Goal: Task Accomplishment & Management: Manage account settings

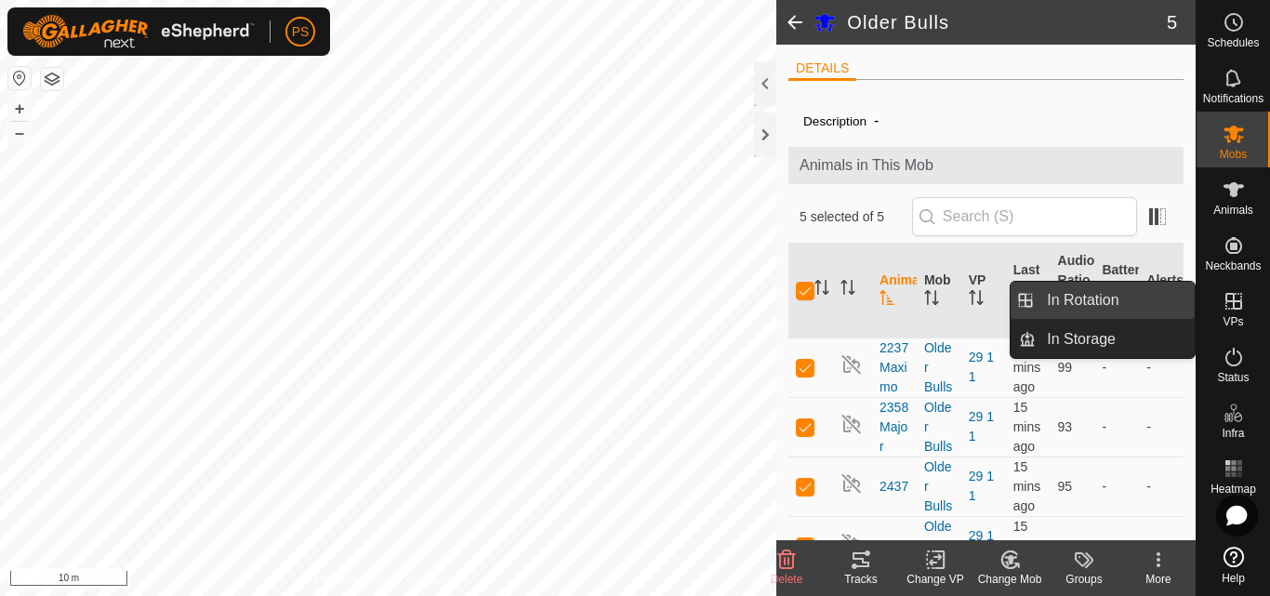
click at [1094, 300] on link "In Rotation" at bounding box center [1115, 300] width 159 height 37
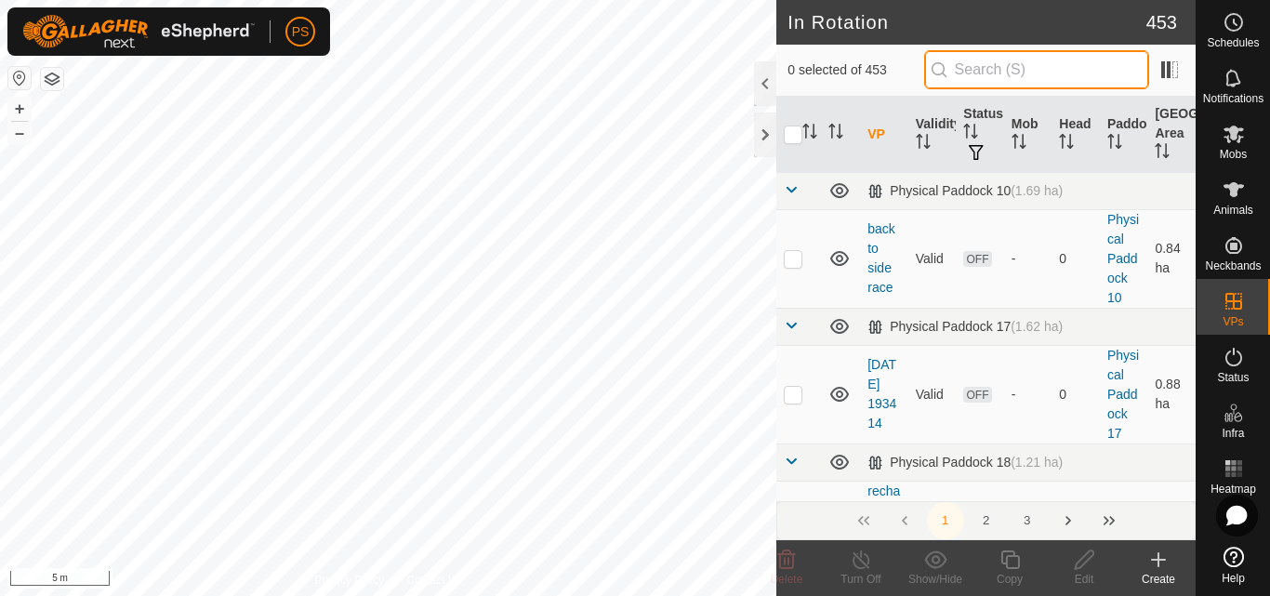
click at [1001, 67] on input "text" at bounding box center [1036, 69] width 225 height 39
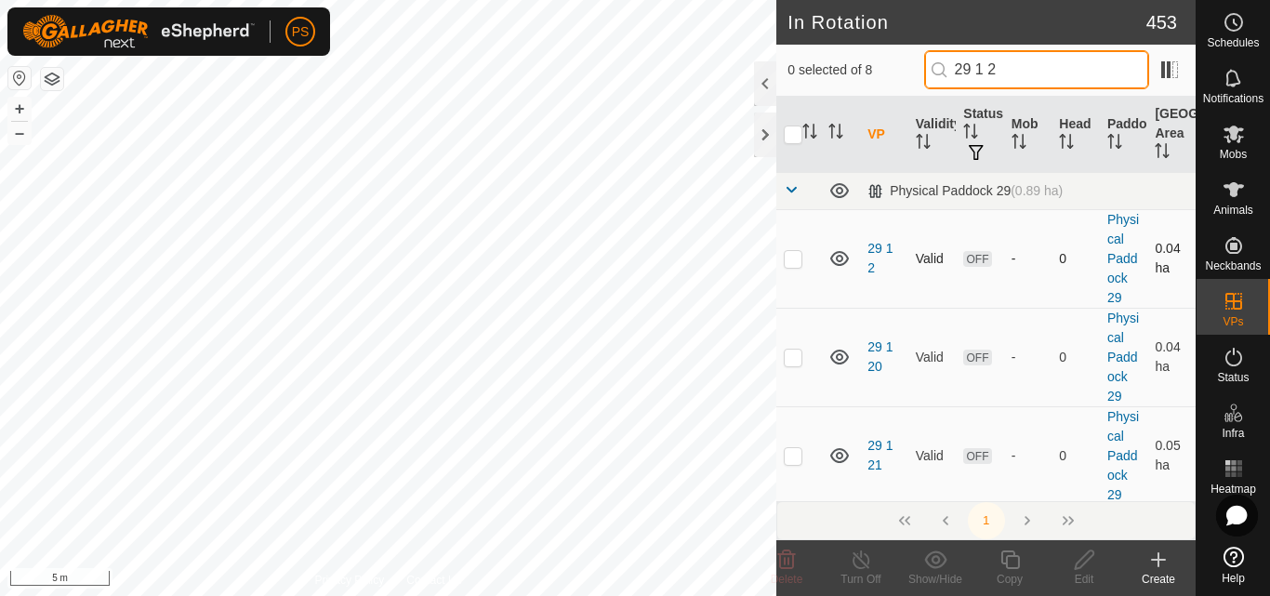
type input "29 1 2"
click at [794, 260] on p-checkbox at bounding box center [793, 258] width 19 height 15
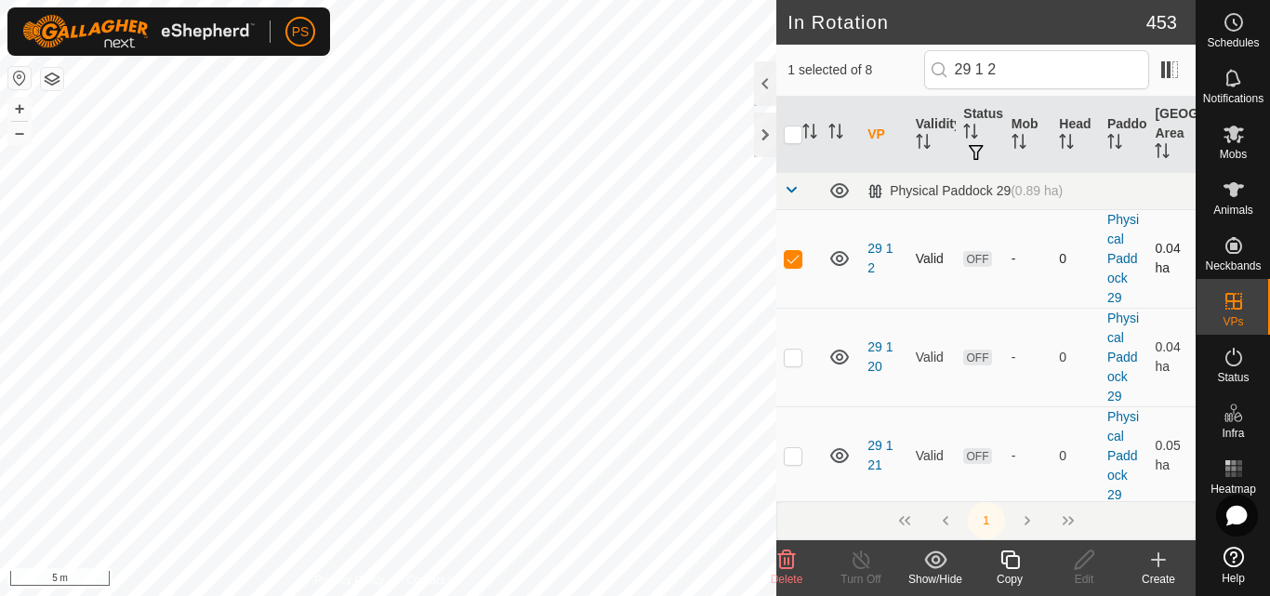
click at [793, 258] on p-checkbox at bounding box center [793, 258] width 19 height 15
checkbox input "false"
click at [794, 356] on p-checkbox at bounding box center [793, 357] width 19 height 15
checkbox input "true"
click at [793, 259] on p-checkbox at bounding box center [793, 258] width 19 height 15
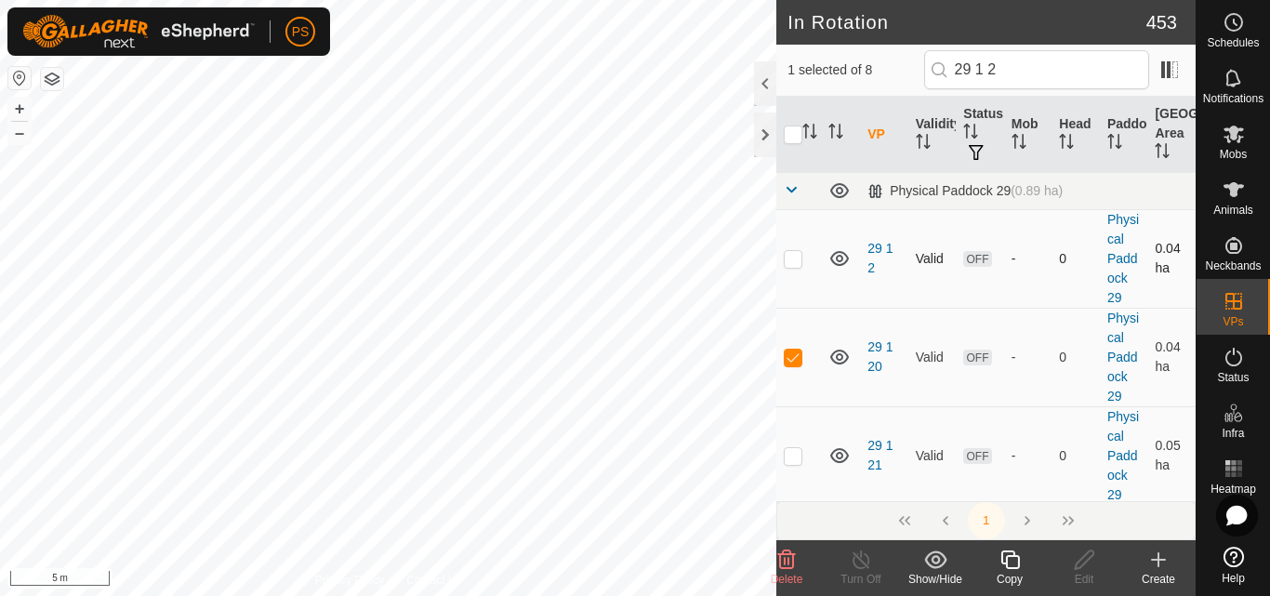
checkbox input "true"
click at [797, 360] on p-checkbox at bounding box center [793, 357] width 19 height 15
checkbox input "false"
click at [790, 260] on p-checkbox at bounding box center [793, 258] width 19 height 15
checkbox input "false"
